Goal: Information Seeking & Learning: Find specific fact

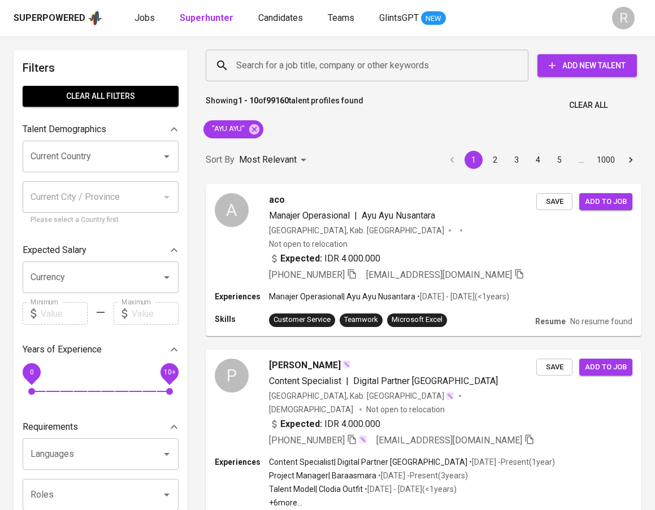
click at [289, 64] on input "Search for a job title, company or other keywords" at bounding box center [369, 65] width 273 height 21
paste input "View [PERSON_NAME]’s hiring graphic link [PERSON_NAME]"
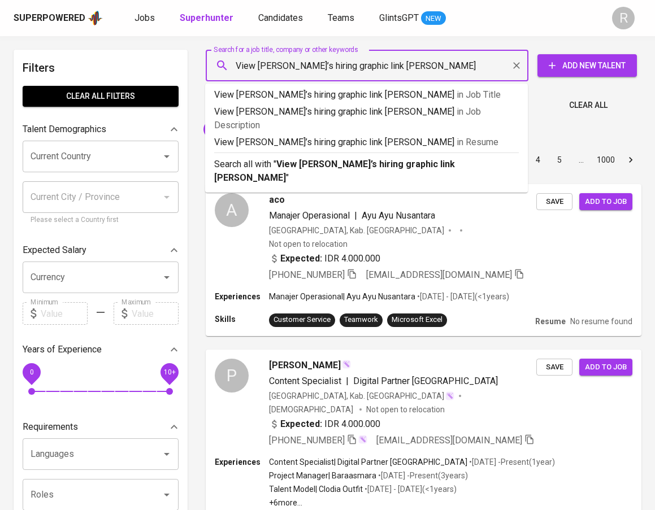
click at [332, 66] on input "View [PERSON_NAME]’s hiring graphic link [PERSON_NAME]" at bounding box center [369, 65] width 273 height 21
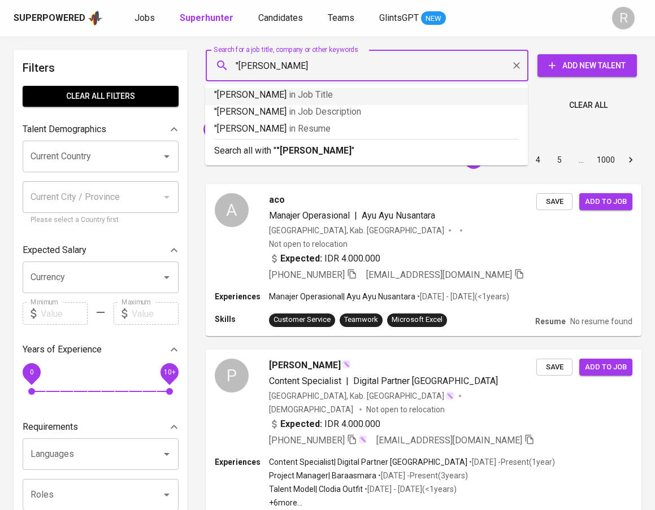
click at [368, 61] on input ""[PERSON_NAME]" at bounding box center [369, 65] width 273 height 21
type input ""[PERSON_NAME]""
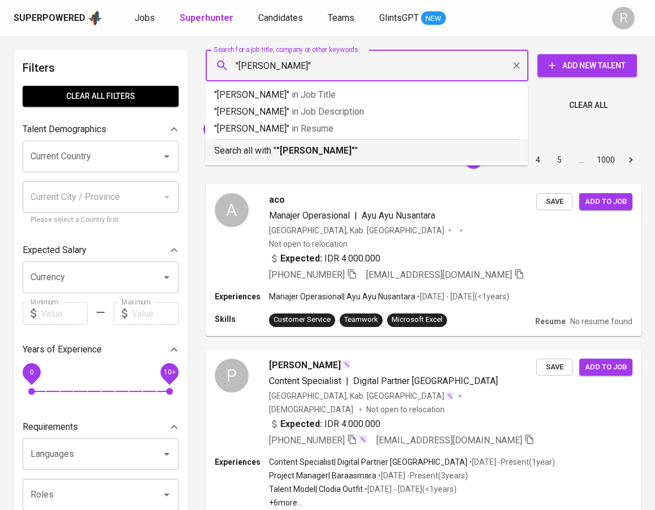
click at [338, 149] on b ""[PERSON_NAME]"" at bounding box center [315, 150] width 79 height 11
click at [288, 153] on p "Most Relevant" at bounding box center [268, 160] width 58 height 14
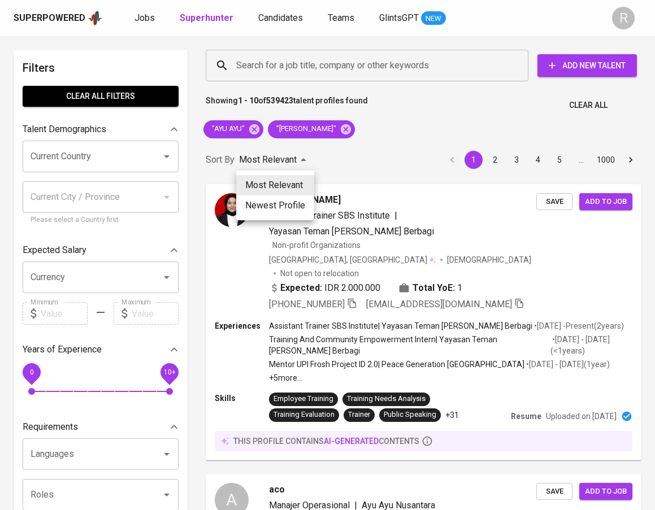
click at [256, 130] on div at bounding box center [327, 255] width 655 height 510
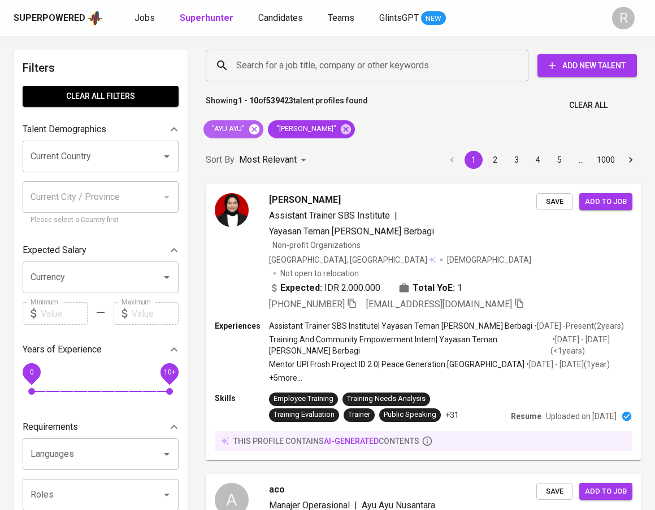
click at [253, 131] on icon at bounding box center [254, 129] width 10 height 10
click at [254, 127] on span ""[PERSON_NAME]"" at bounding box center [240, 129] width 75 height 11
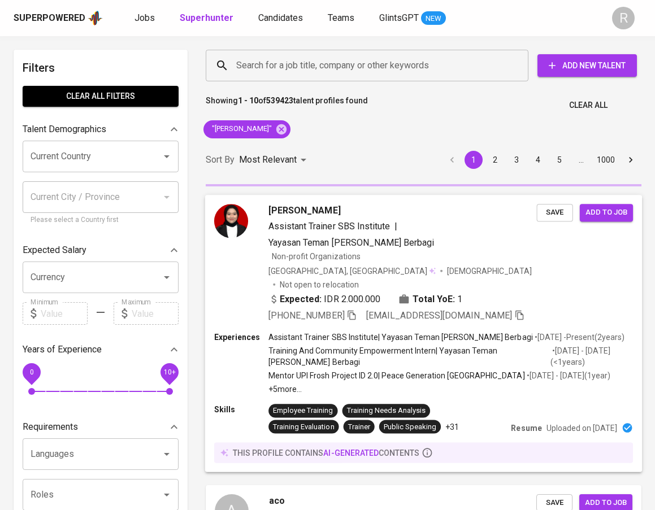
click at [357, 310] on icon "button" at bounding box center [352, 315] width 10 height 10
click at [358, 284] on div "[PERSON_NAME] Assistant Trainer SBS Institute | Yayasan Teman [PERSON_NAME] Ber…" at bounding box center [423, 263] width 437 height 137
